Goal: Transaction & Acquisition: Purchase product/service

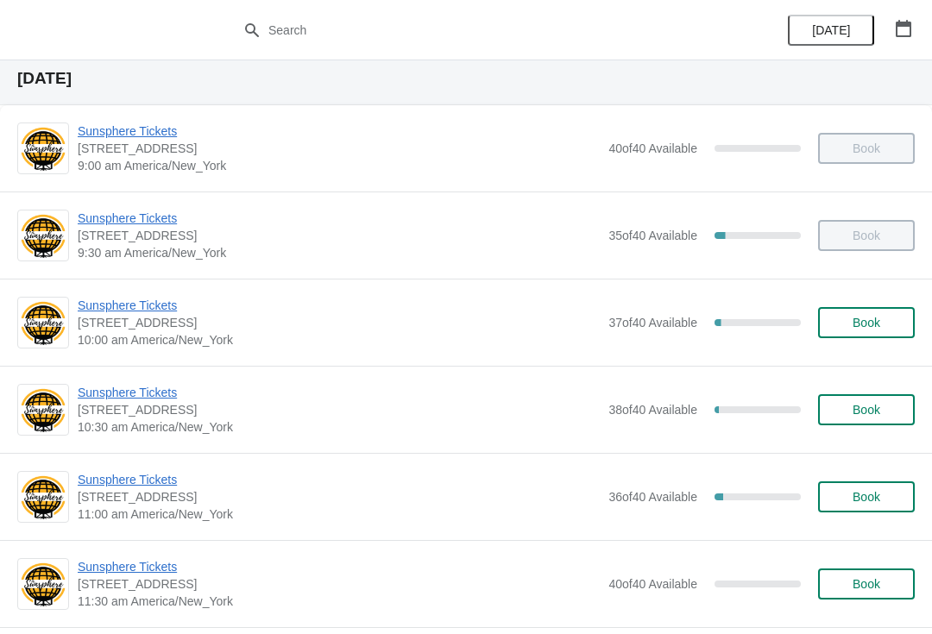
scroll to position [55, 0]
click at [176, 311] on span "Sunsphere Tickets" at bounding box center [339, 304] width 522 height 17
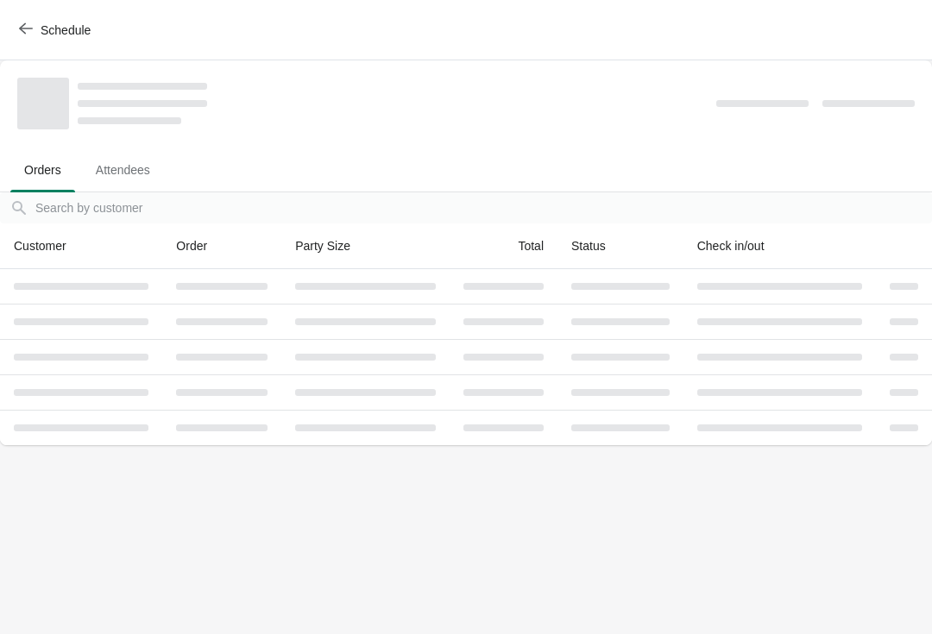
scroll to position [0, 0]
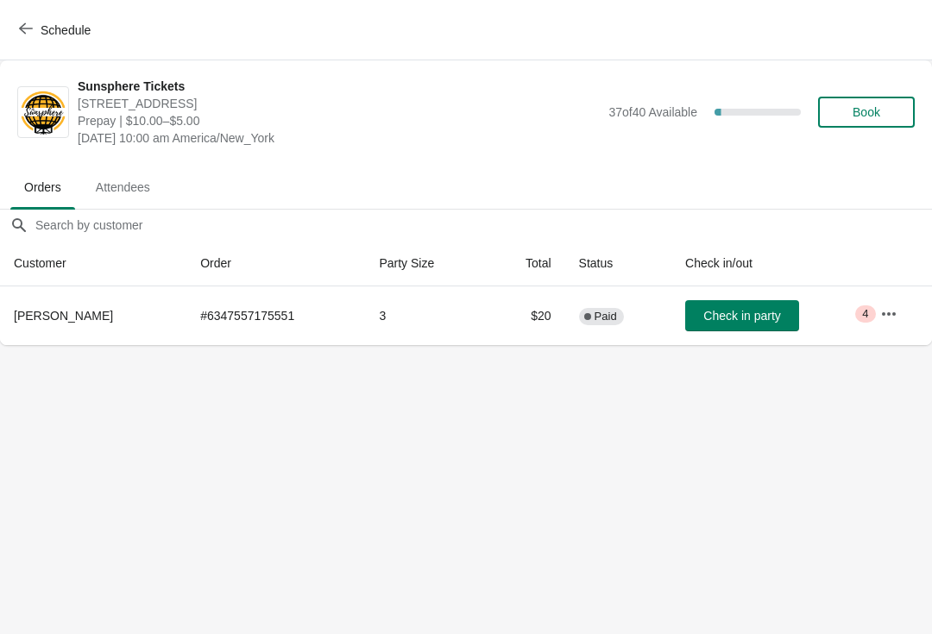
click at [706, 306] on button "Check in party" at bounding box center [742, 315] width 114 height 31
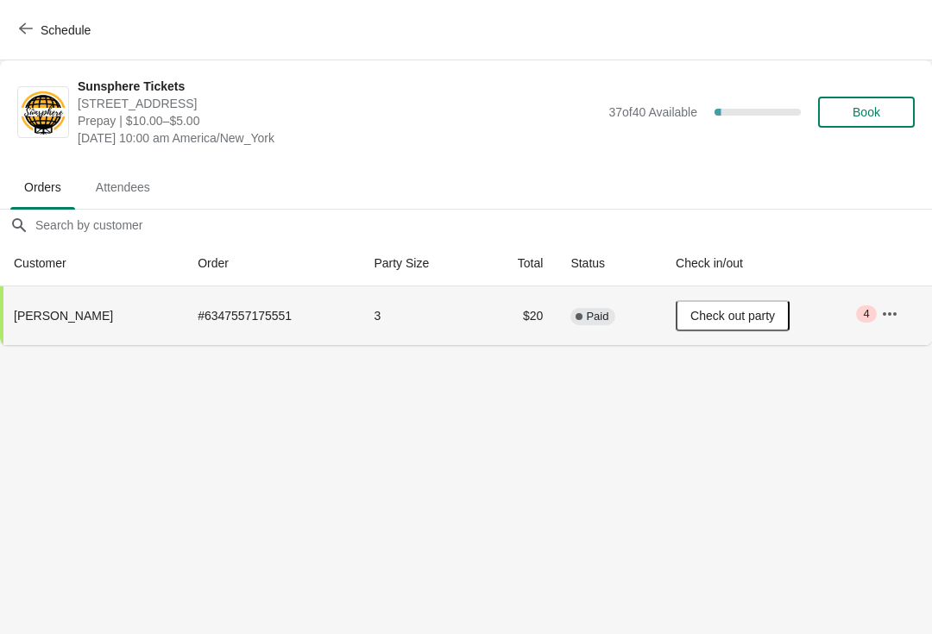
click at [882, 104] on button "Book" at bounding box center [866, 112] width 97 height 31
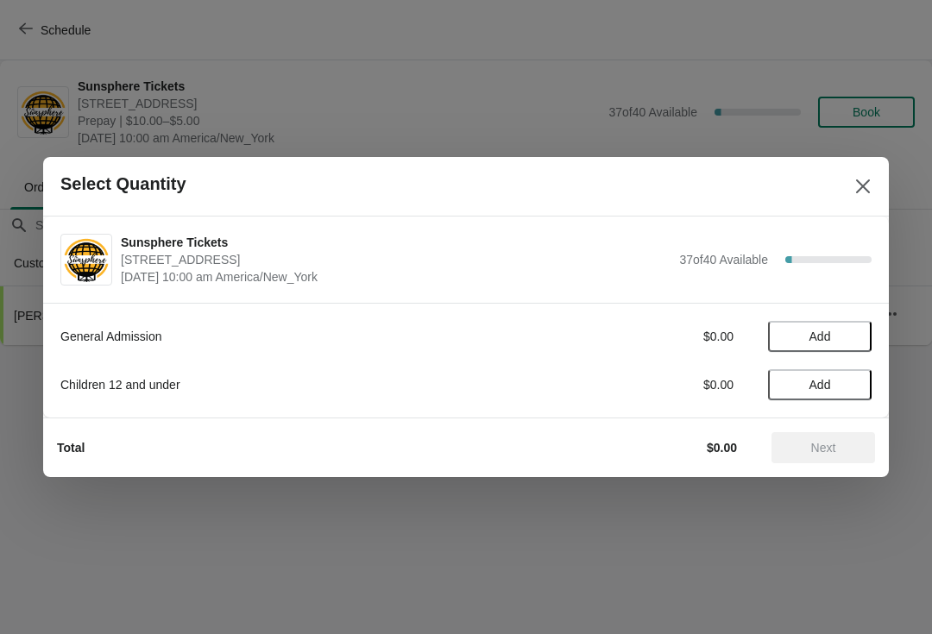
click at [841, 335] on span "Add" at bounding box center [819, 336] width 72 height 14
click at [848, 328] on icon at bounding box center [849, 337] width 18 height 18
click at [844, 447] on span "Next" at bounding box center [823, 448] width 76 height 14
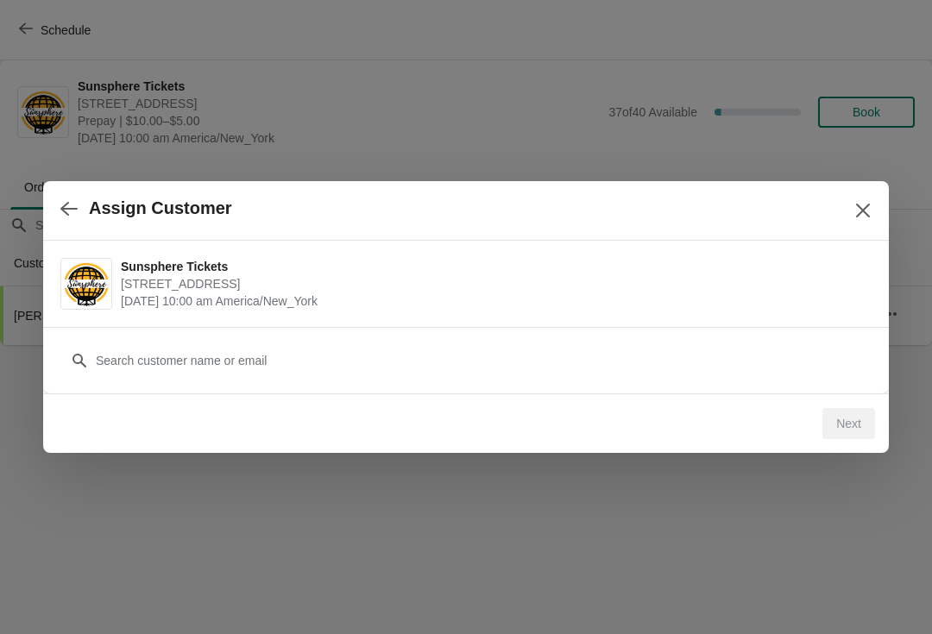
click at [338, 334] on div "Customer" at bounding box center [465, 352] width 811 height 48
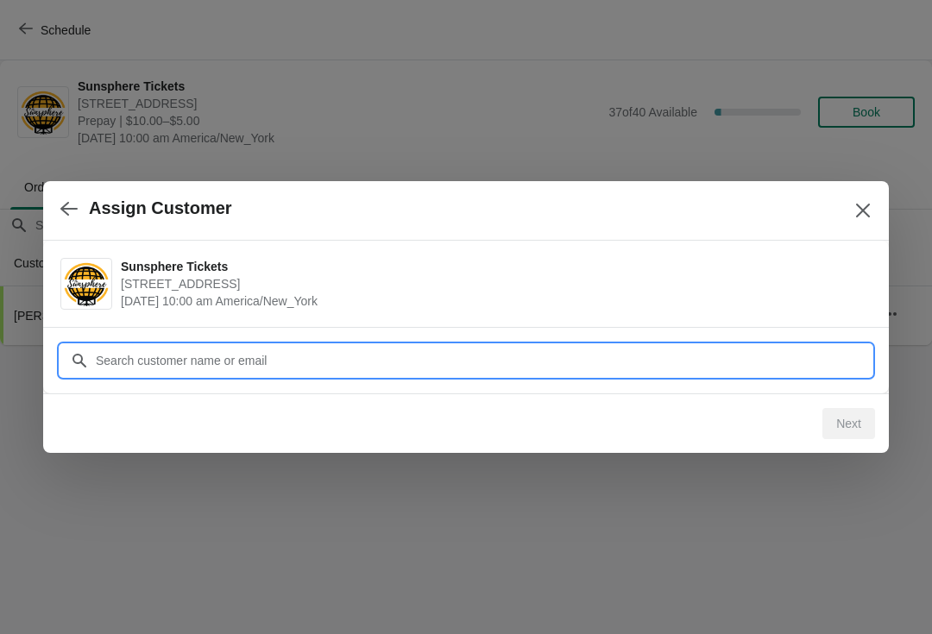
click at [390, 369] on input "Customer" at bounding box center [483, 360] width 776 height 31
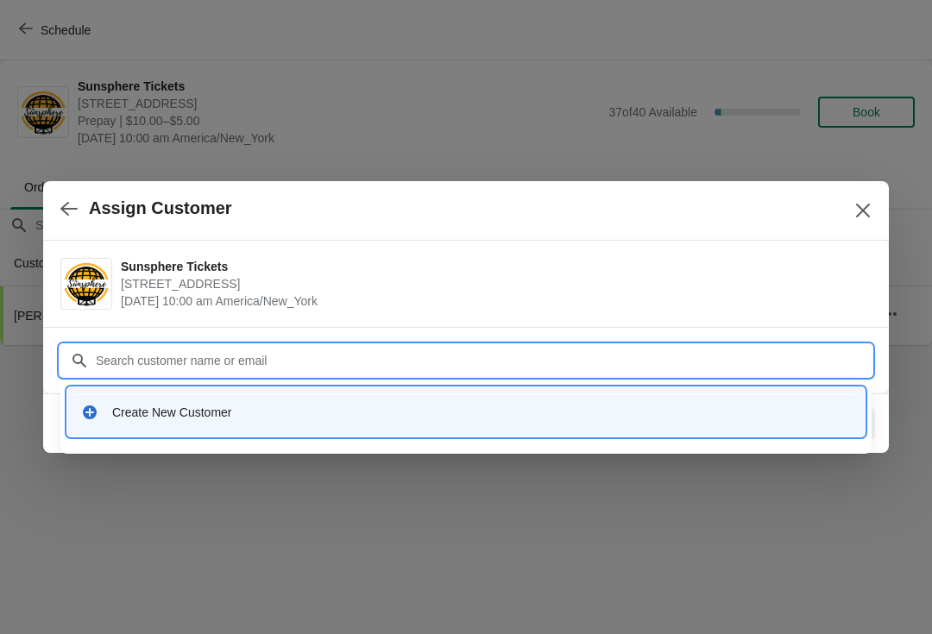
click at [367, 434] on div "Create New Customer" at bounding box center [465, 411] width 797 height 49
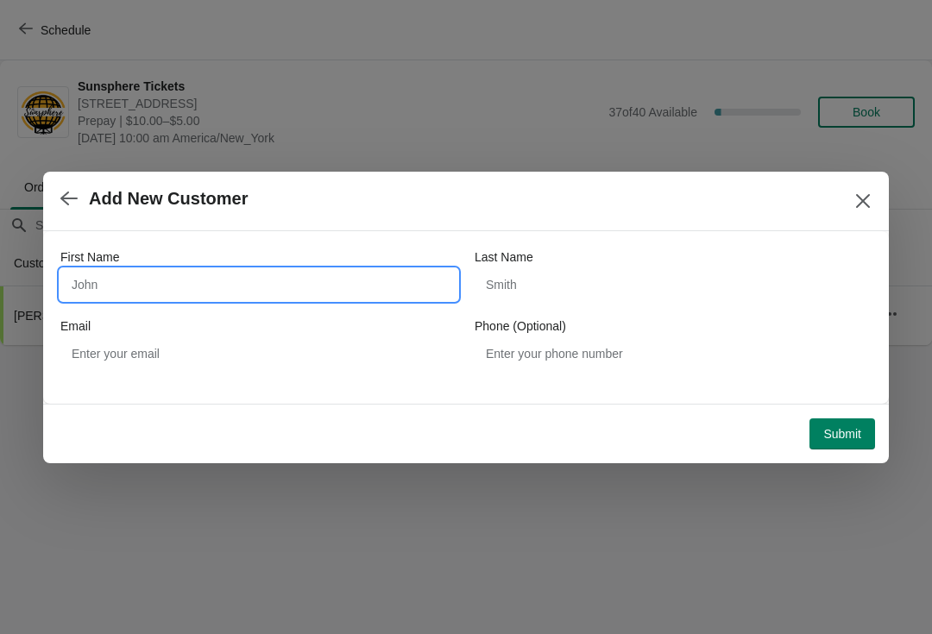
click at [217, 281] on input "First Name" at bounding box center [258, 284] width 397 height 31
type input "Walkin"
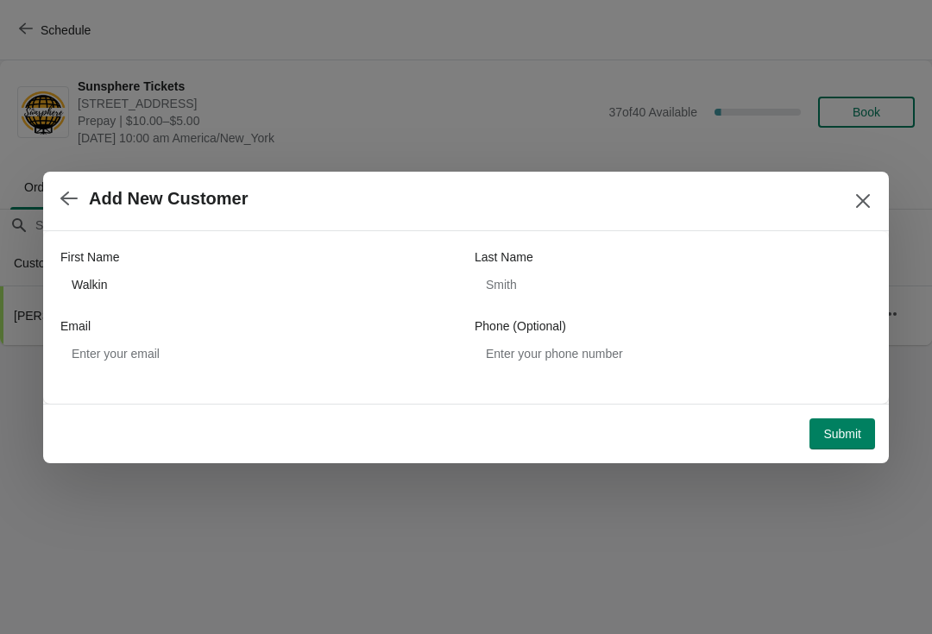
click at [842, 435] on span "Submit" at bounding box center [842, 434] width 38 height 14
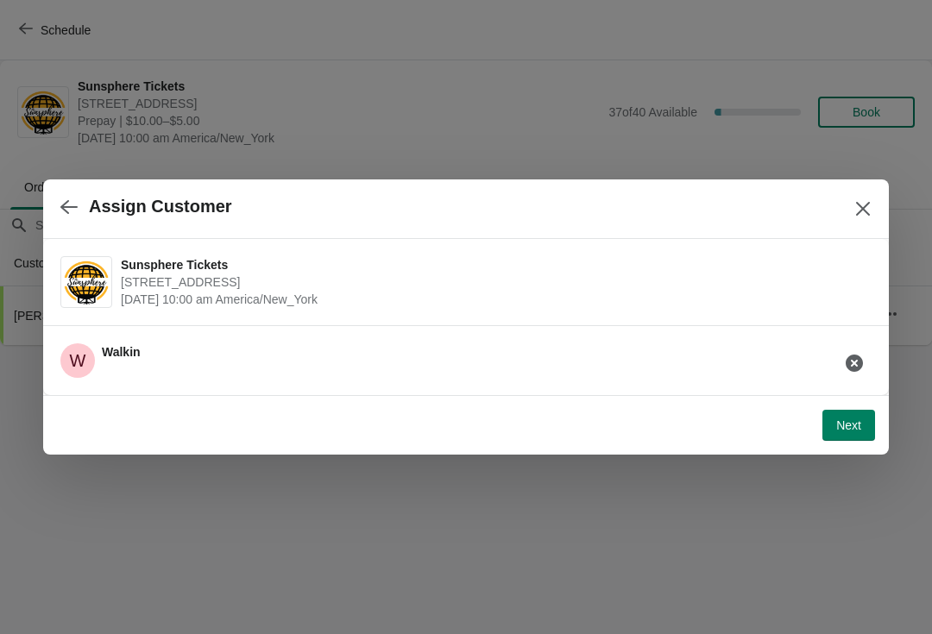
click at [843, 428] on span "Next" at bounding box center [848, 425] width 25 height 14
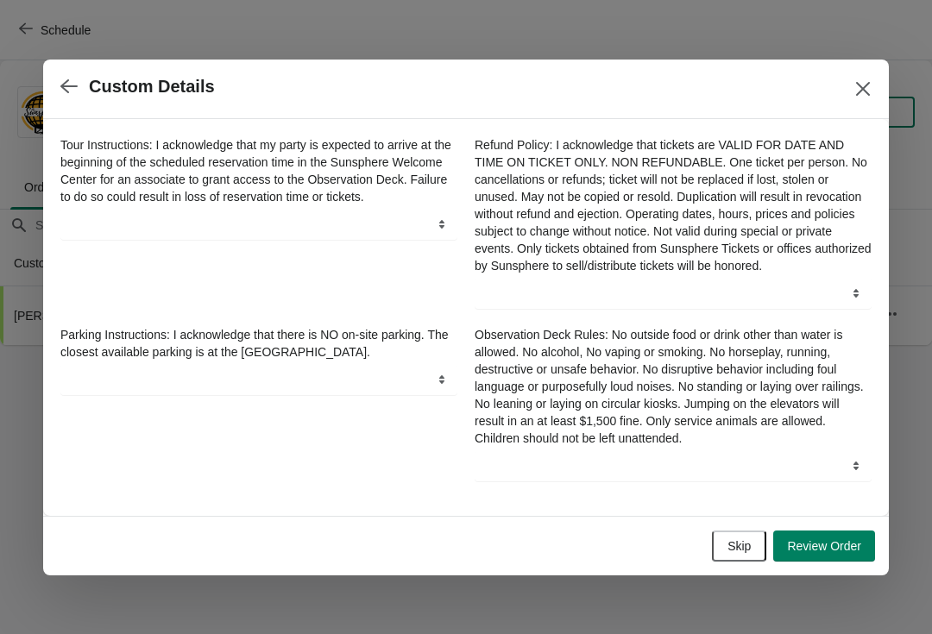
click at [844, 535] on div "Skip Review Order" at bounding box center [462, 543] width 825 height 38
click at [848, 553] on span "Review Order" at bounding box center [824, 546] width 74 height 14
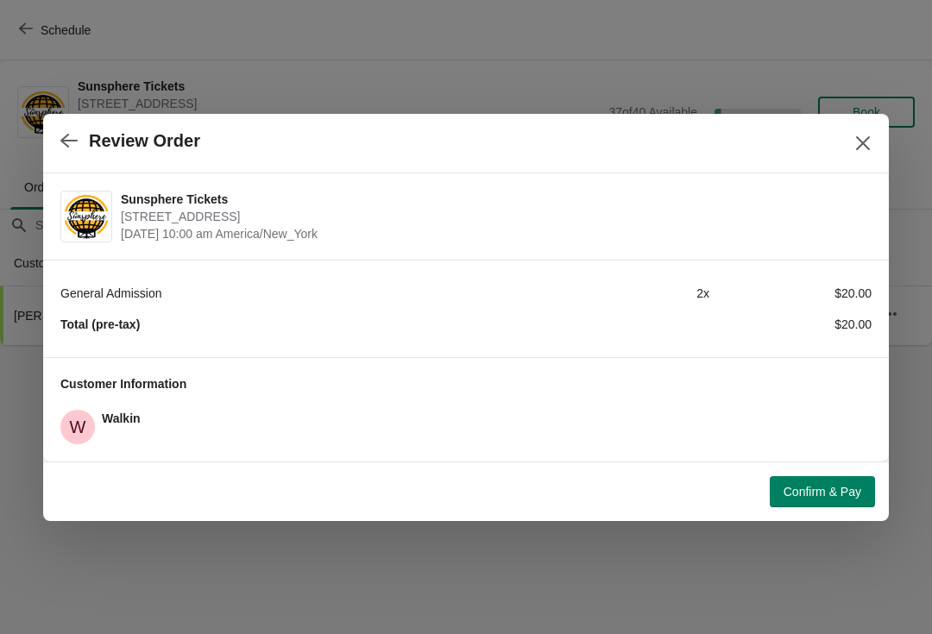
click at [848, 489] on span "Confirm & Pay" at bounding box center [822, 492] width 78 height 14
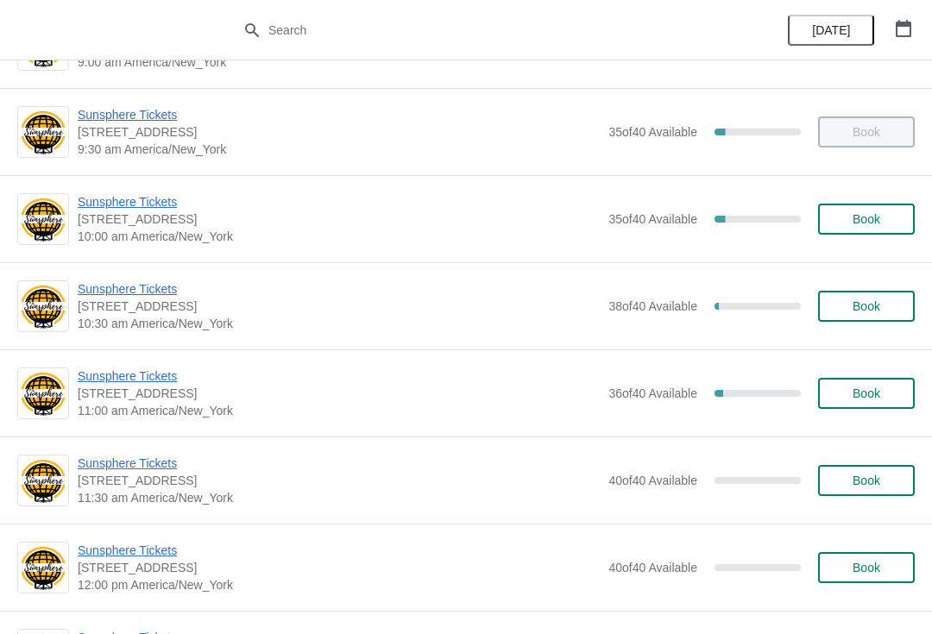
scroll to position [160, 0]
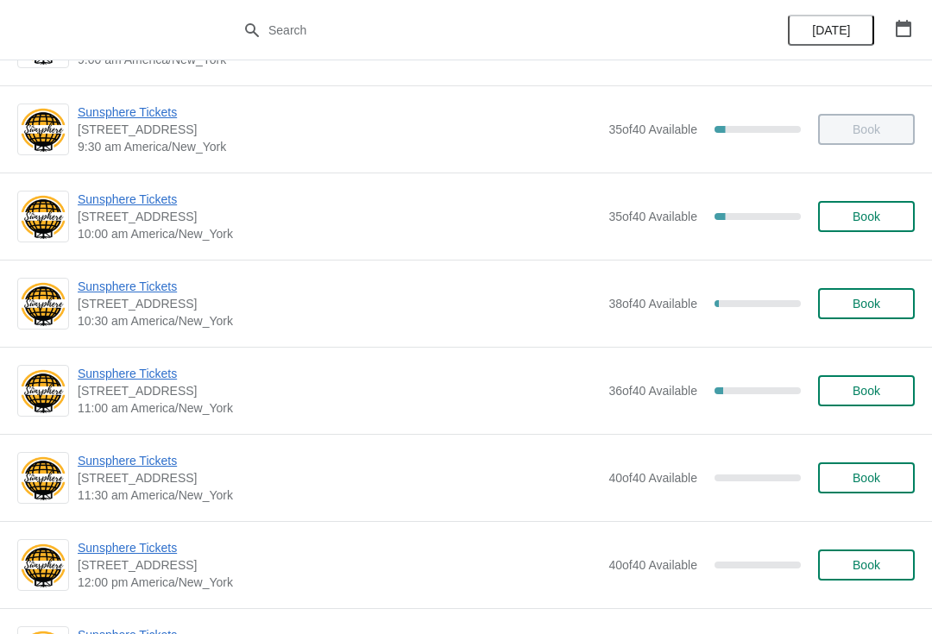
click at [156, 293] on span "Sunsphere Tickets" at bounding box center [339, 286] width 522 height 17
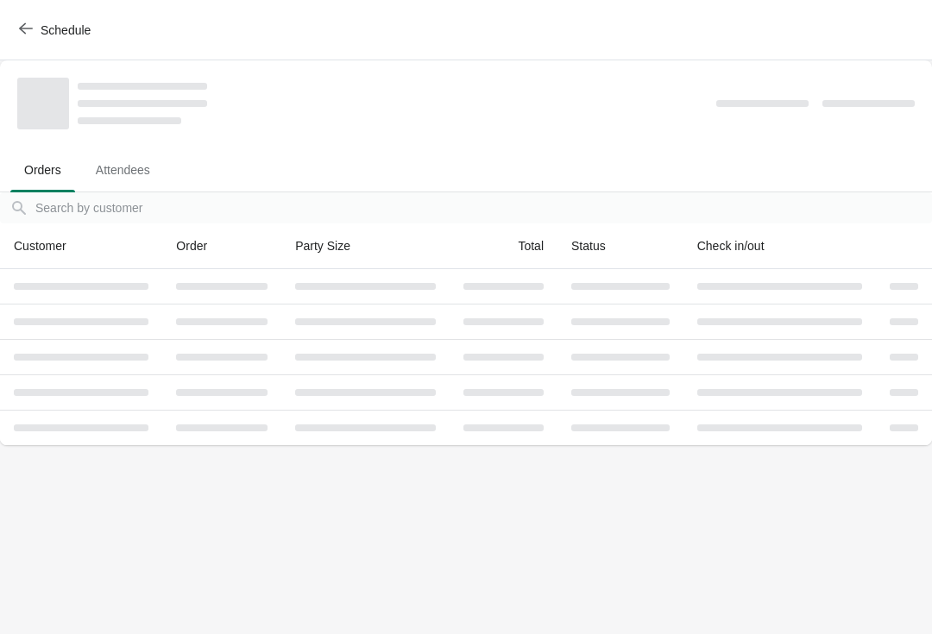
scroll to position [0, 0]
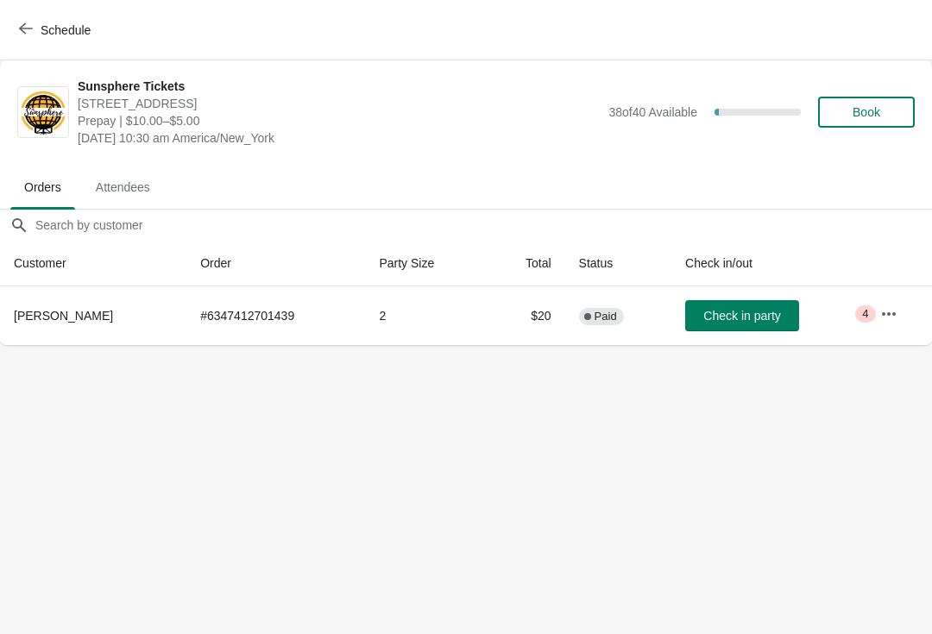
click at [742, 319] on span "Check in party" at bounding box center [741, 316] width 77 height 14
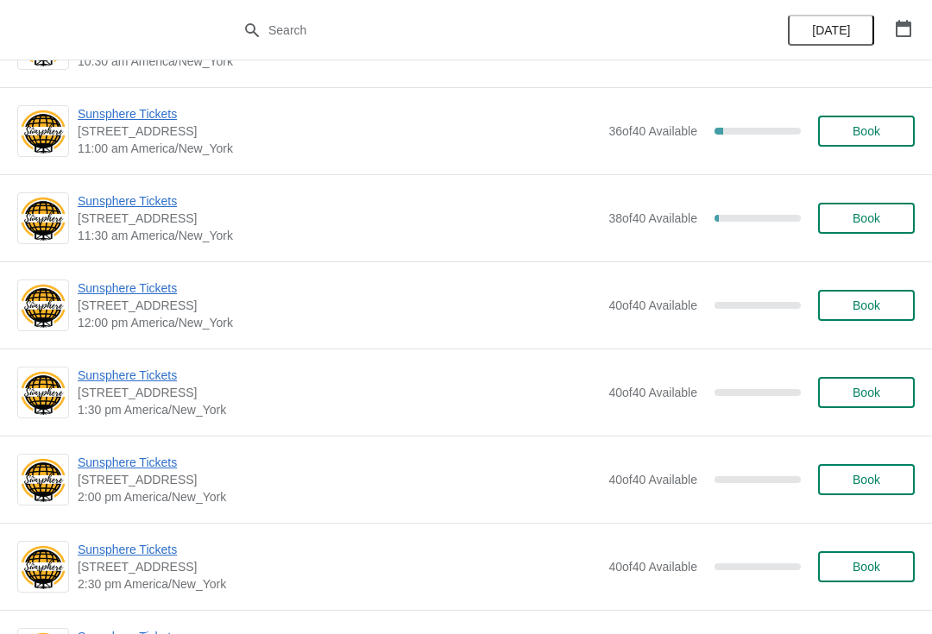
scroll to position [391, 0]
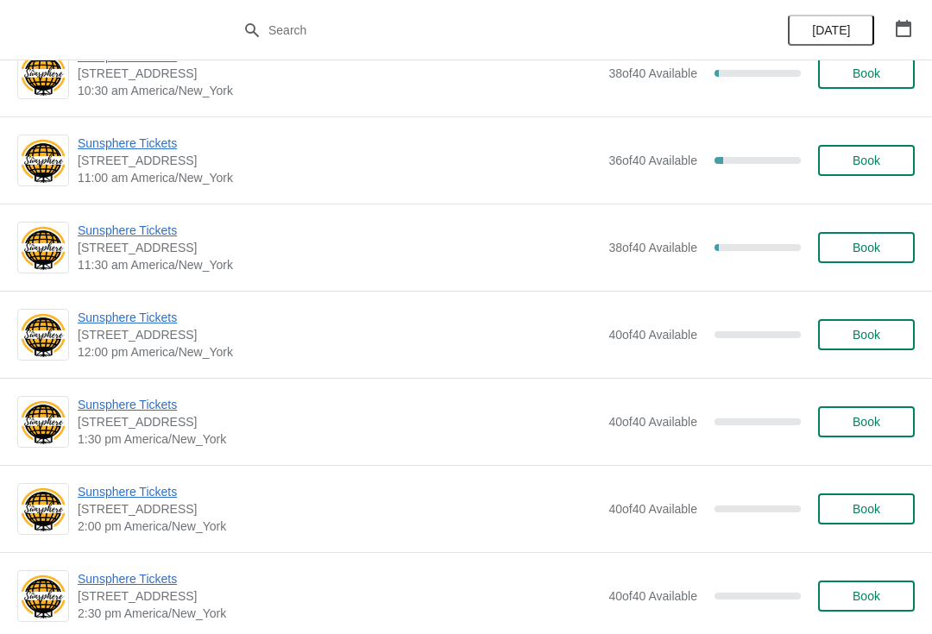
click at [153, 150] on span "Sunsphere Tickets" at bounding box center [339, 143] width 522 height 17
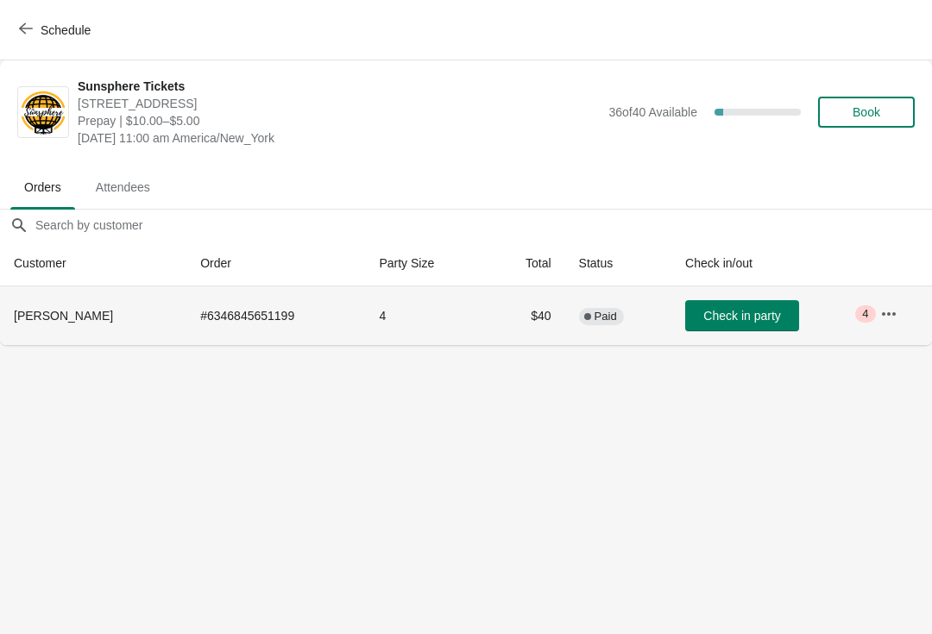
click at [761, 296] on td "Check in party" at bounding box center [768, 315] width 195 height 59
click at [736, 315] on span "Check in party" at bounding box center [741, 316] width 77 height 14
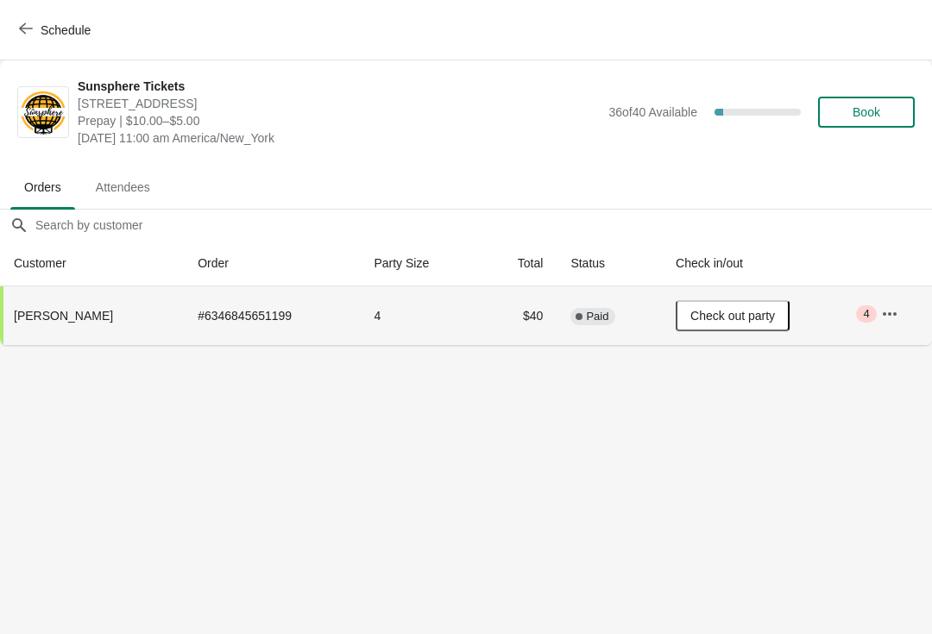
click at [860, 105] on span "Book" at bounding box center [866, 112] width 28 height 14
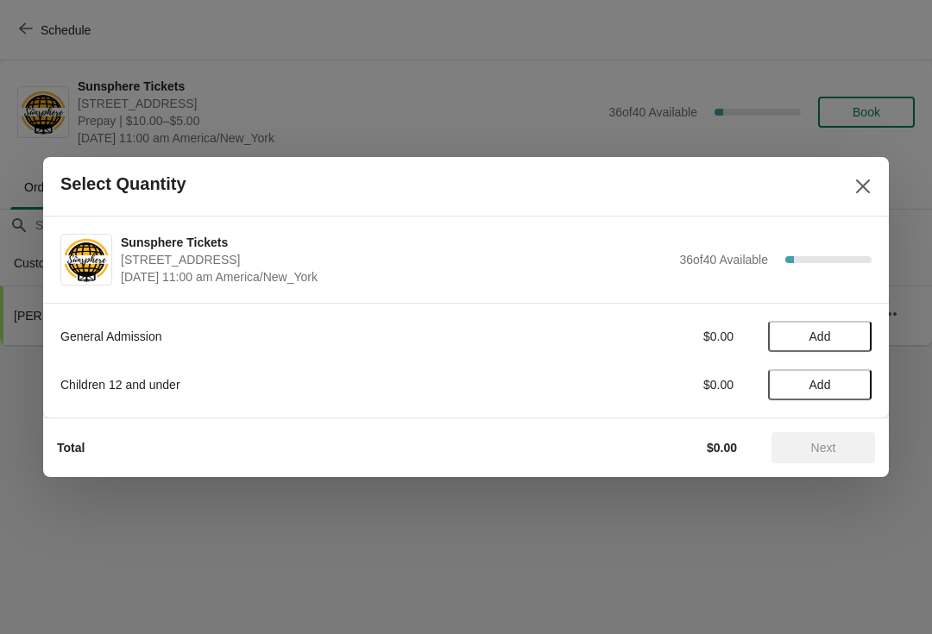
click at [850, 326] on button "Add" at bounding box center [820, 336] width 104 height 31
click at [849, 336] on icon at bounding box center [849, 337] width 6 height 6
click at [835, 436] on button "Next" at bounding box center [823, 447] width 104 height 31
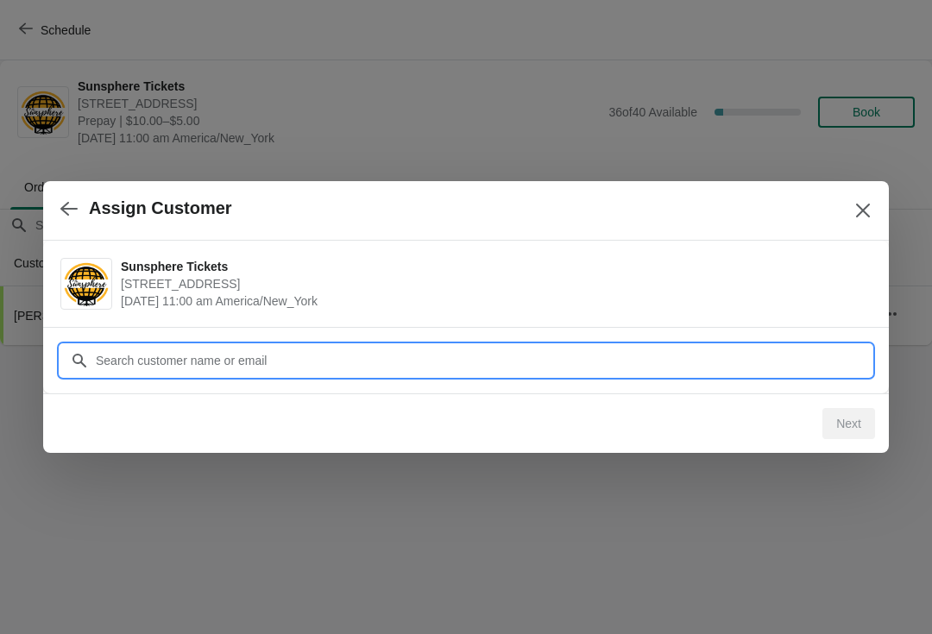
click at [440, 345] on div "Assign Customer Sunsphere Tickets 810 Clinch Avenue, Knoxville, TN, USA Septemb…" at bounding box center [466, 345] width 932 height 0
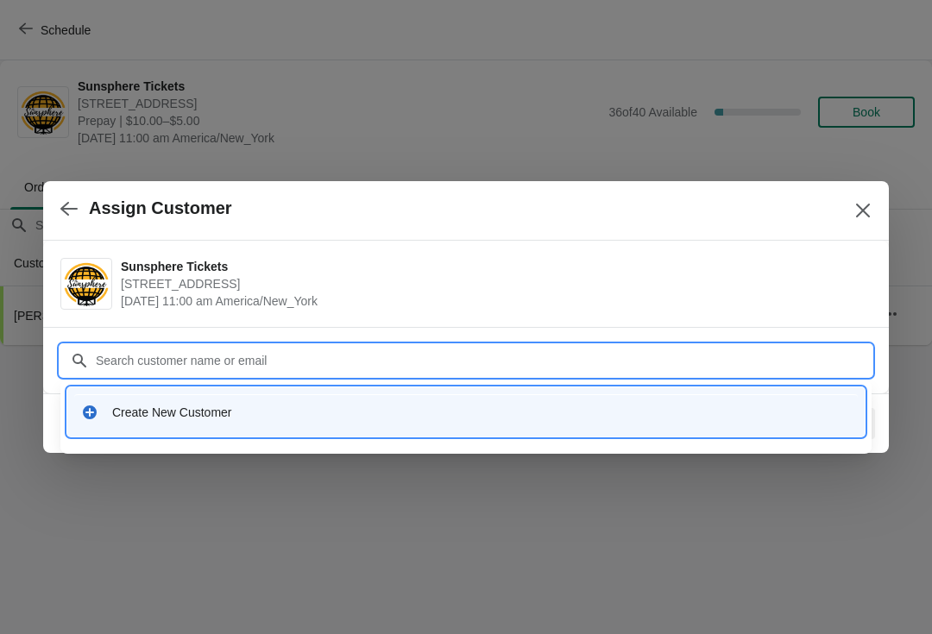
click at [216, 392] on div "Create New Customer" at bounding box center [465, 411] width 797 height 49
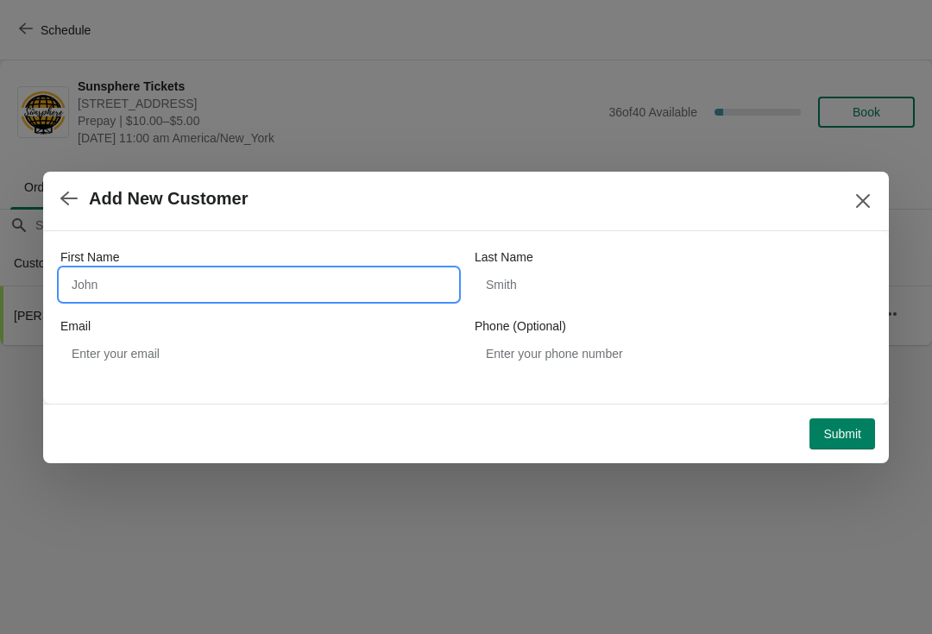
click at [219, 269] on input "First Name" at bounding box center [258, 284] width 397 height 31
type input "Walkin"
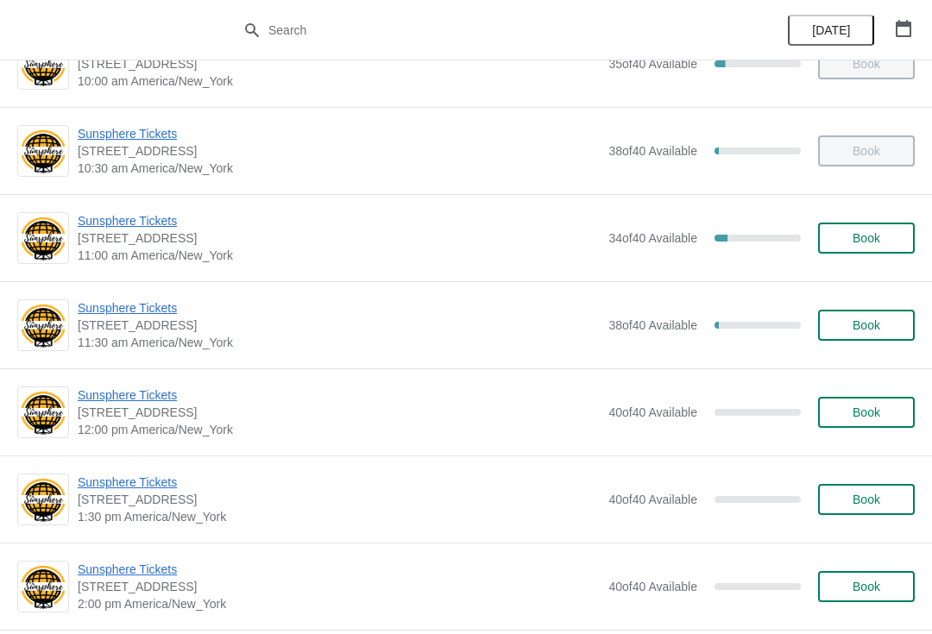
scroll to position [314, 0]
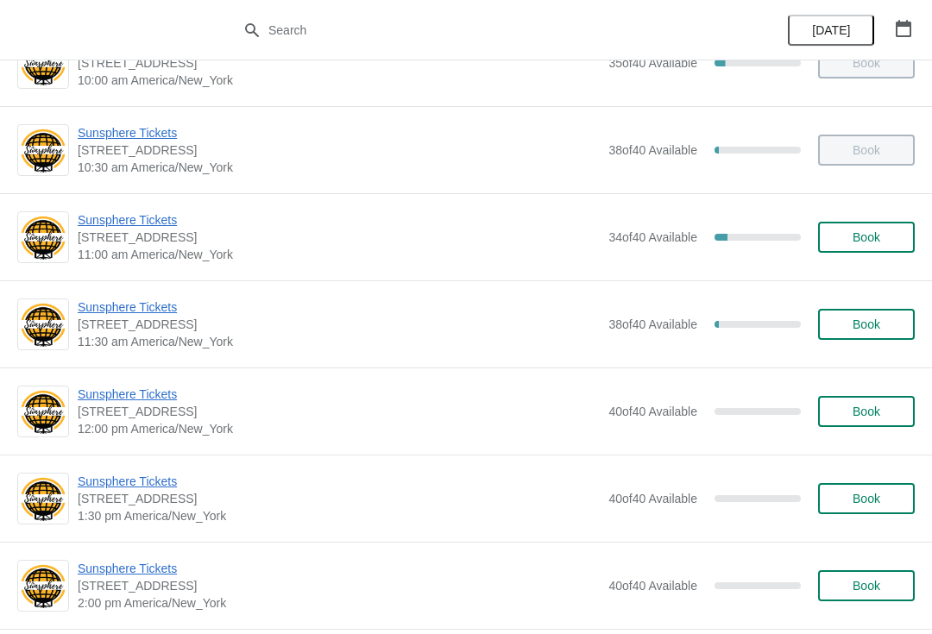
click at [135, 340] on span "11:30 am America/New_York" at bounding box center [339, 341] width 522 height 17
click at [170, 306] on span "Sunsphere Tickets" at bounding box center [339, 306] width 522 height 17
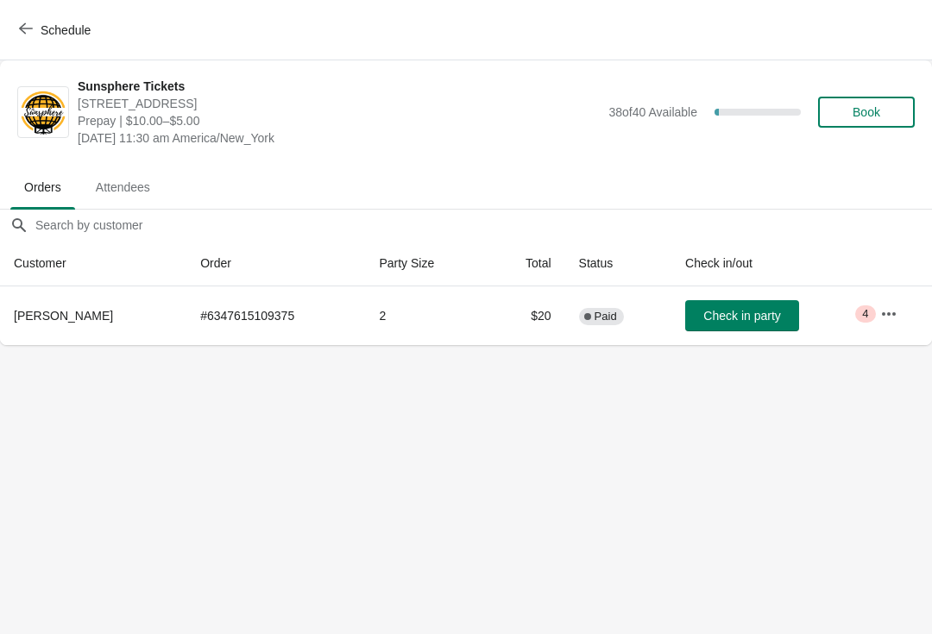
click at [732, 345] on body "Schedule Sunsphere Tickets [STREET_ADDRESS] Prepay | $10.00–$5.00 [DATE] 11:30 …" at bounding box center [466, 317] width 932 height 634
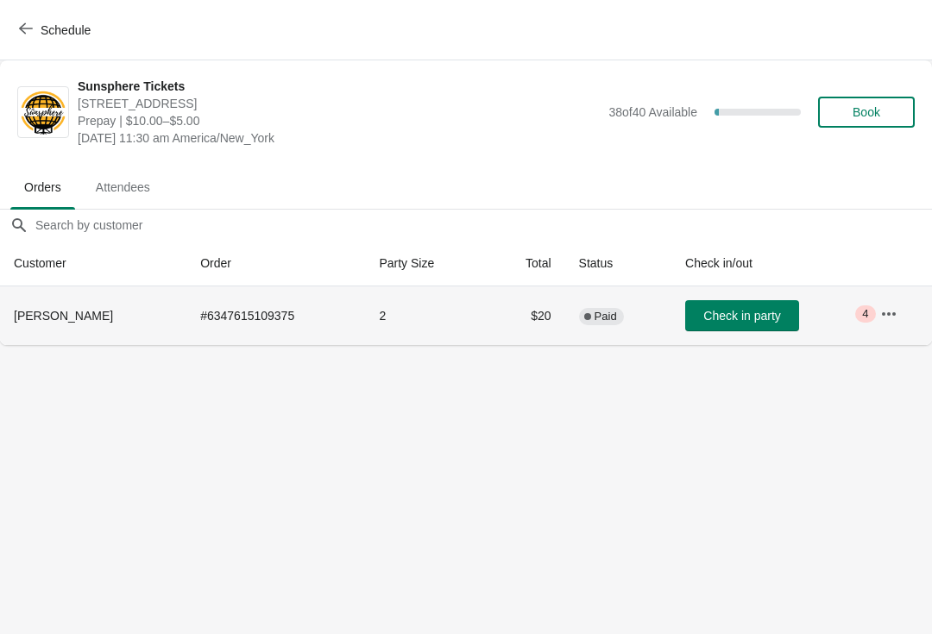
click at [754, 302] on button "Check in party" at bounding box center [742, 315] width 114 height 31
